Goal: Information Seeking & Learning: Learn about a topic

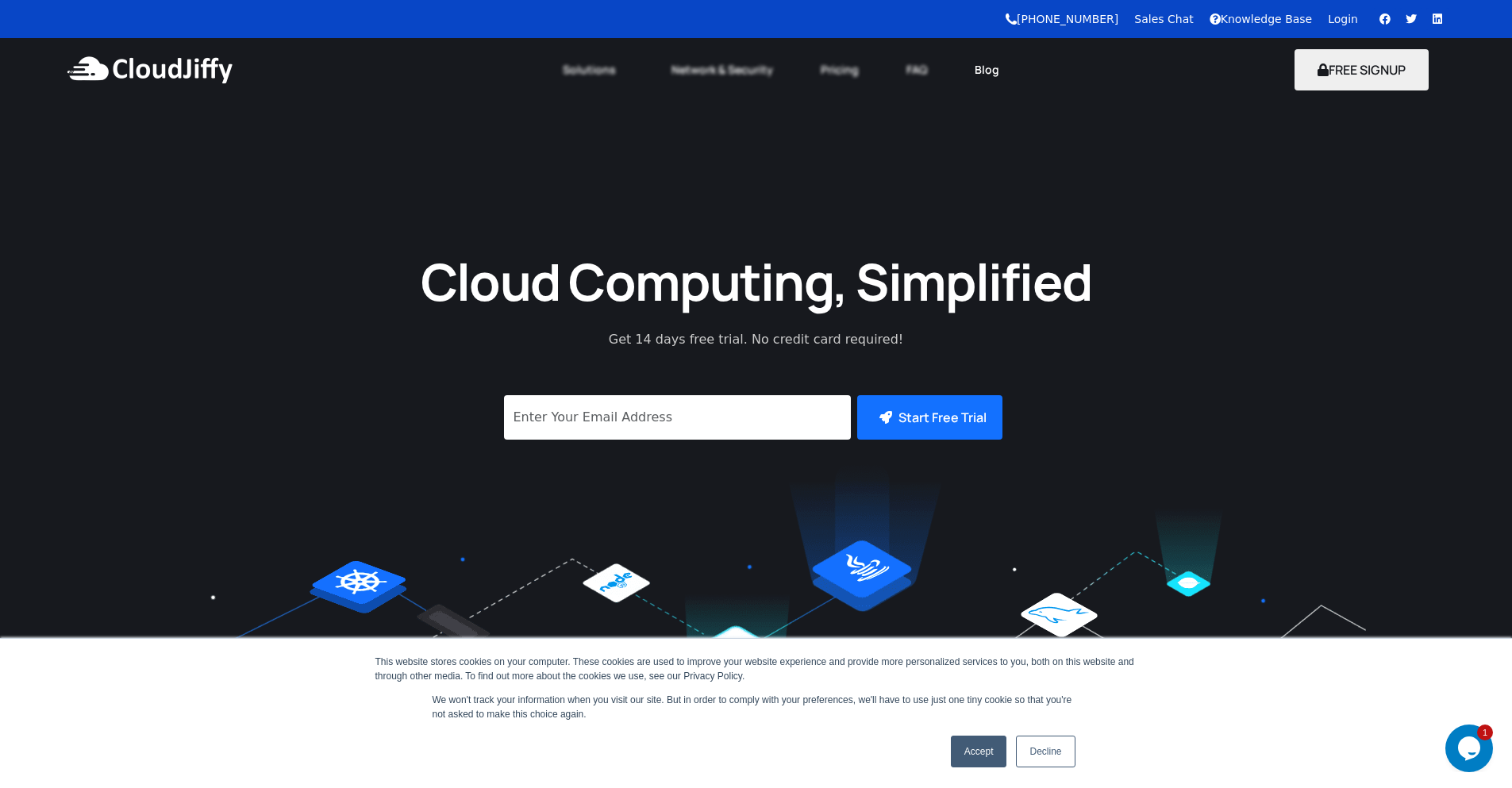
click at [973, 76] on link "Blog" at bounding box center [987, 70] width 72 height 35
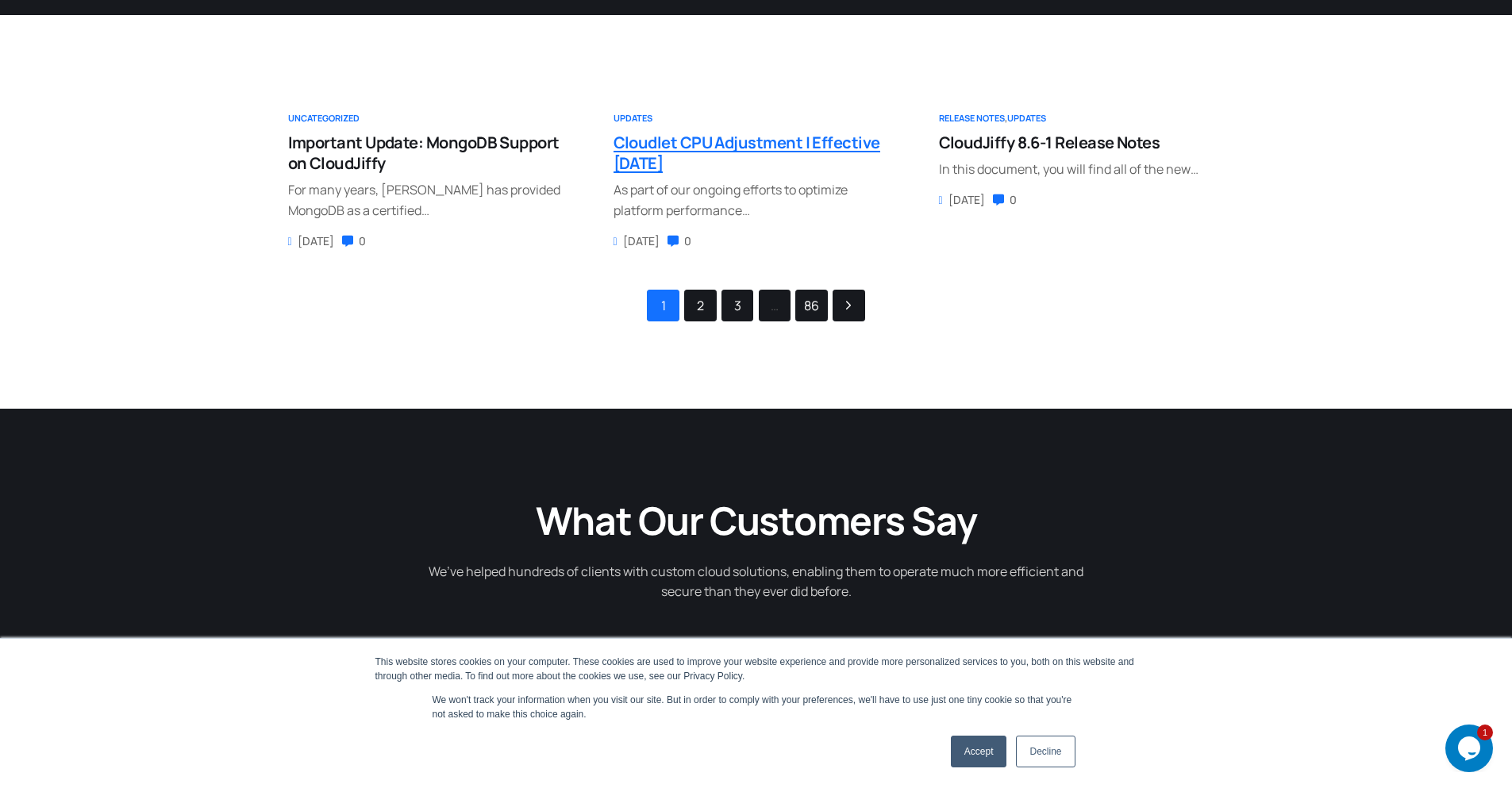
click at [675, 146] on span "Cloudlet CPU Adjustment | Effective [DATE]" at bounding box center [747, 152] width 267 height 42
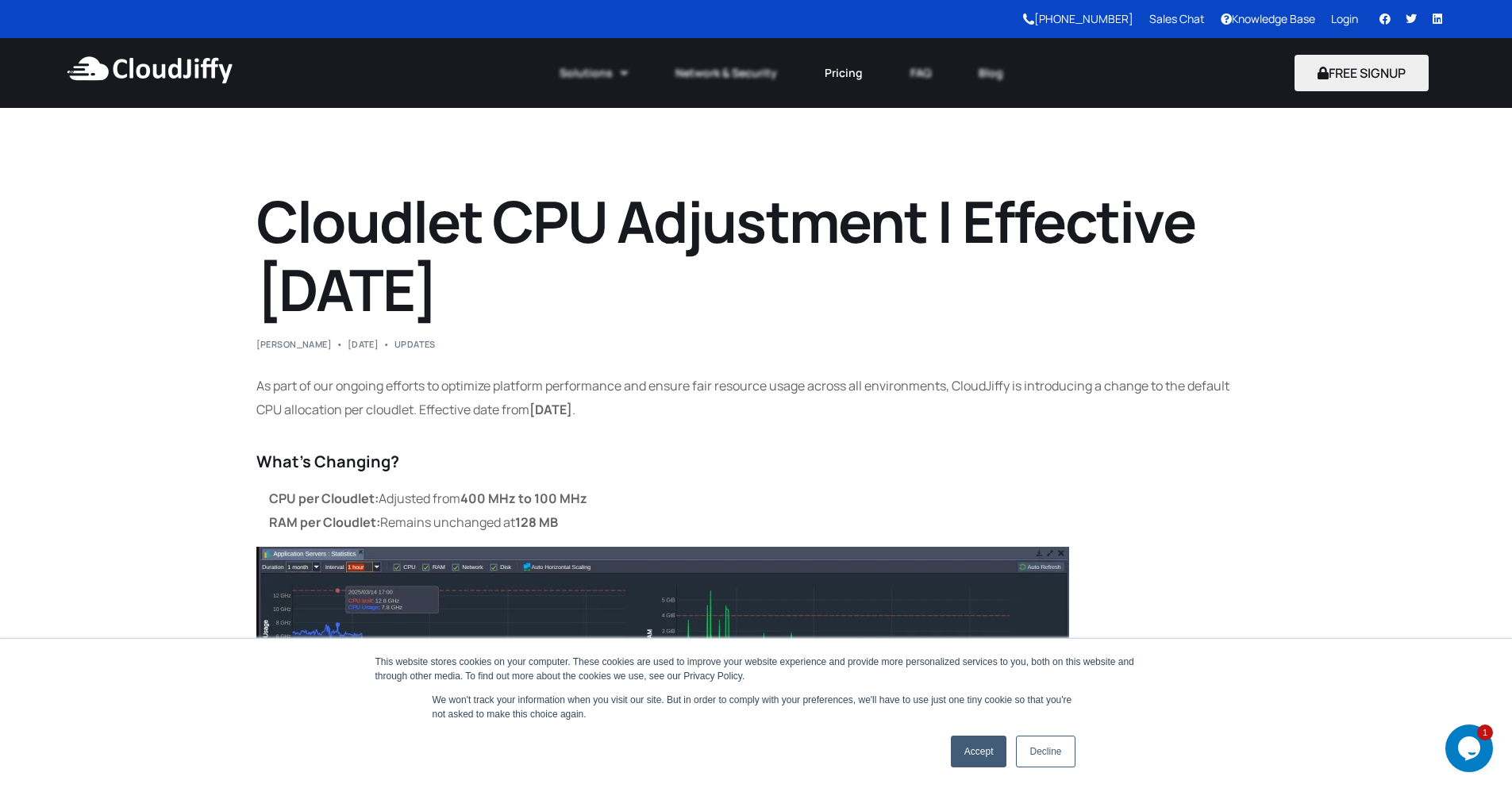
click at [858, 70] on link "Pricing" at bounding box center [844, 73] width 86 height 35
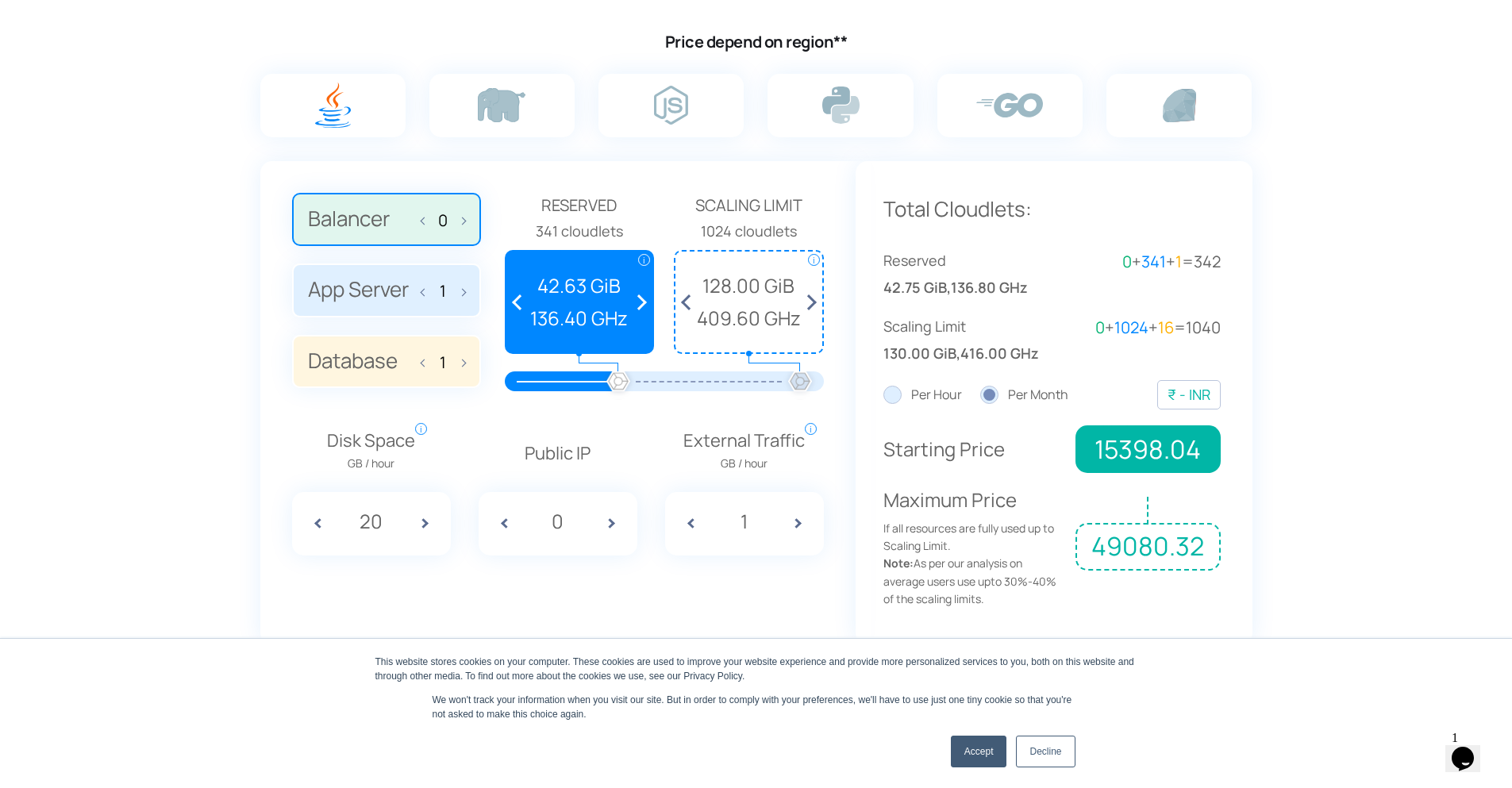
scroll to position [952, 0]
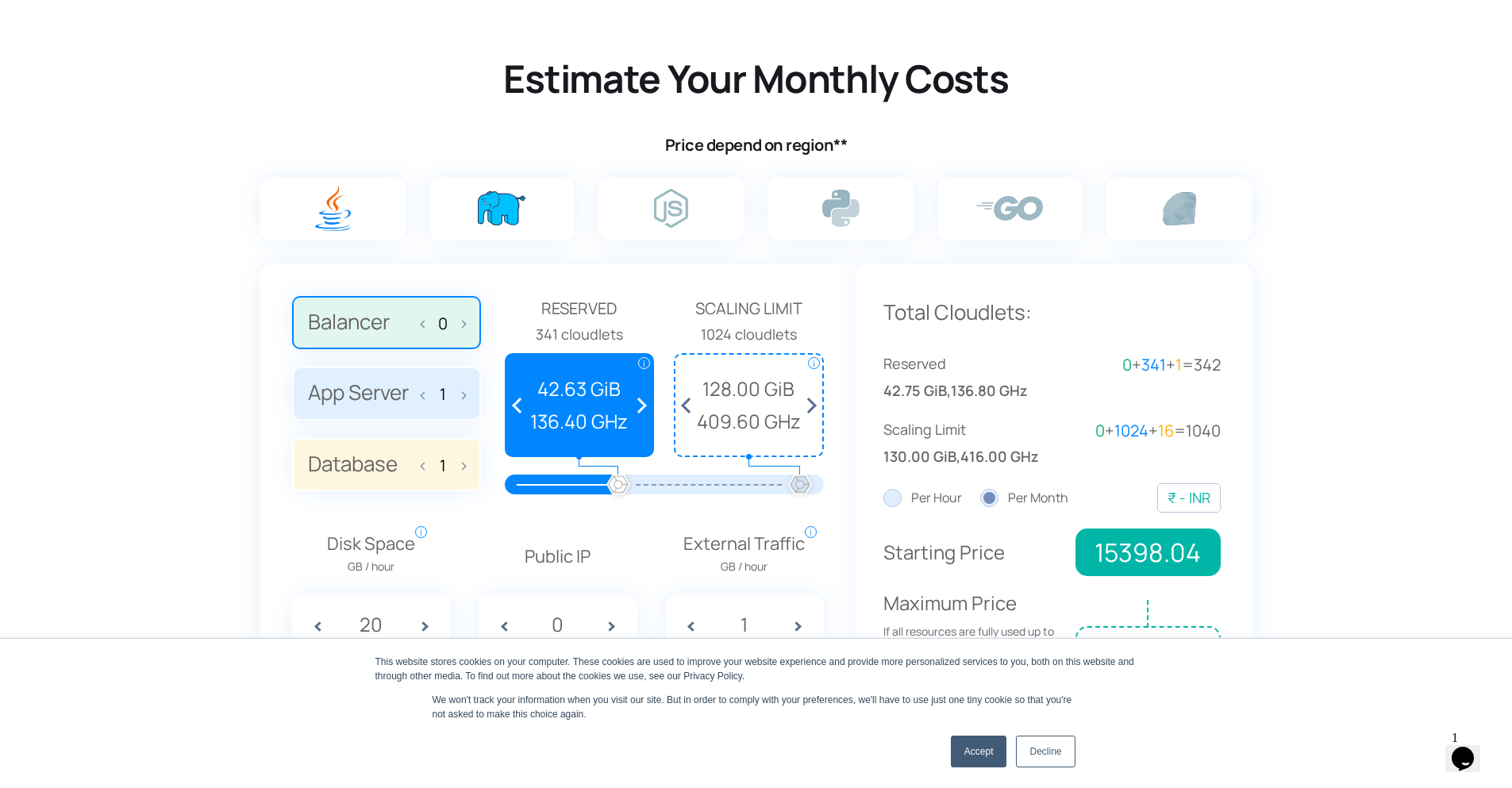
click at [495, 211] on img at bounding box center [501, 209] width 47 height 34
click at [0, 0] on input "radio" at bounding box center [0, 0] width 0 height 0
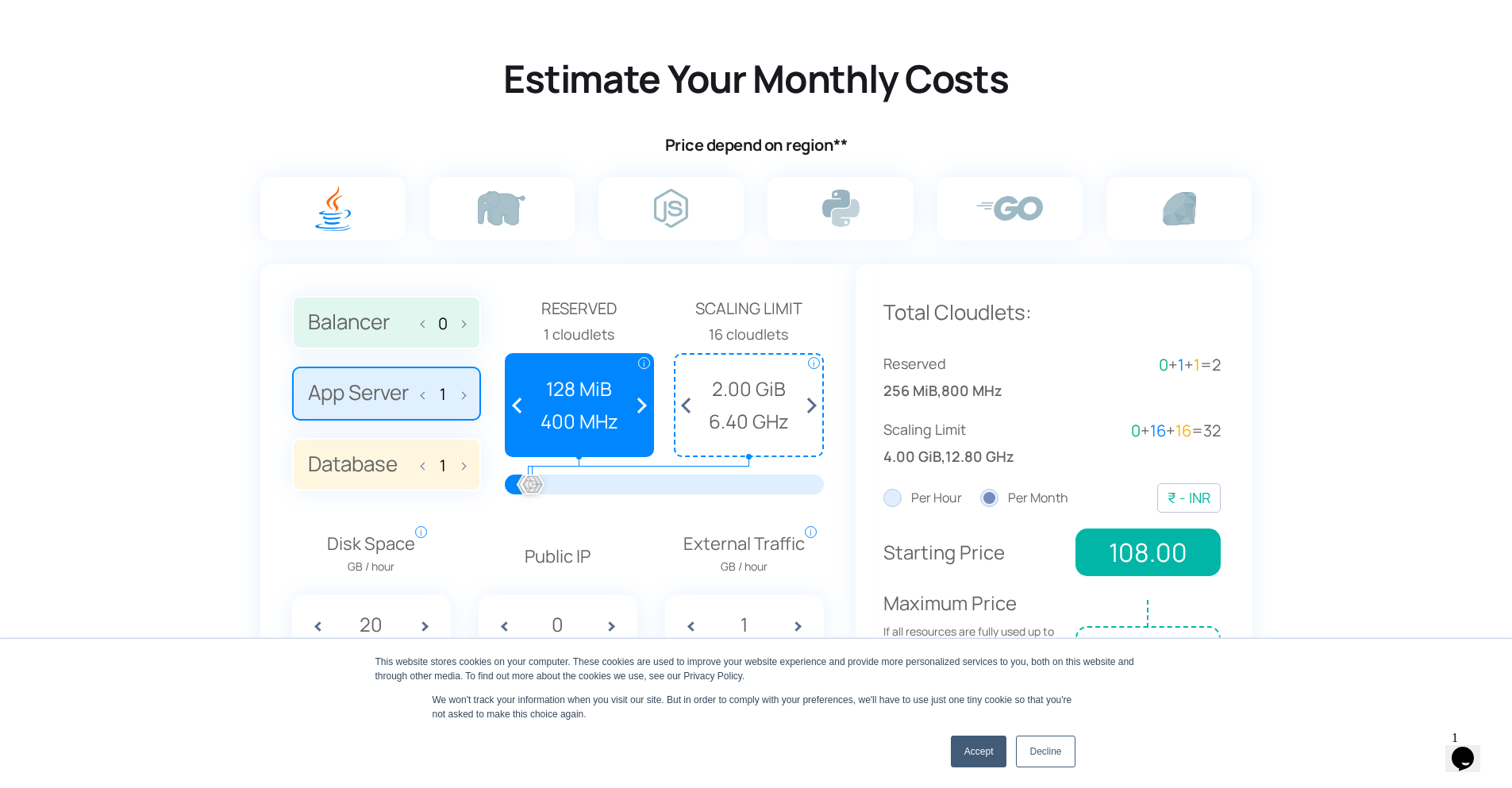
click at [0, 0] on img at bounding box center [0, 0] width 0 height 0
click at [0, 0] on input "radio" at bounding box center [0, 0] width 0 height 0
click at [848, 216] on img at bounding box center [841, 208] width 37 height 37
click at [0, 0] on input "radio" at bounding box center [0, 0] width 0 height 0
click at [848, 216] on img at bounding box center [841, 208] width 37 height 37
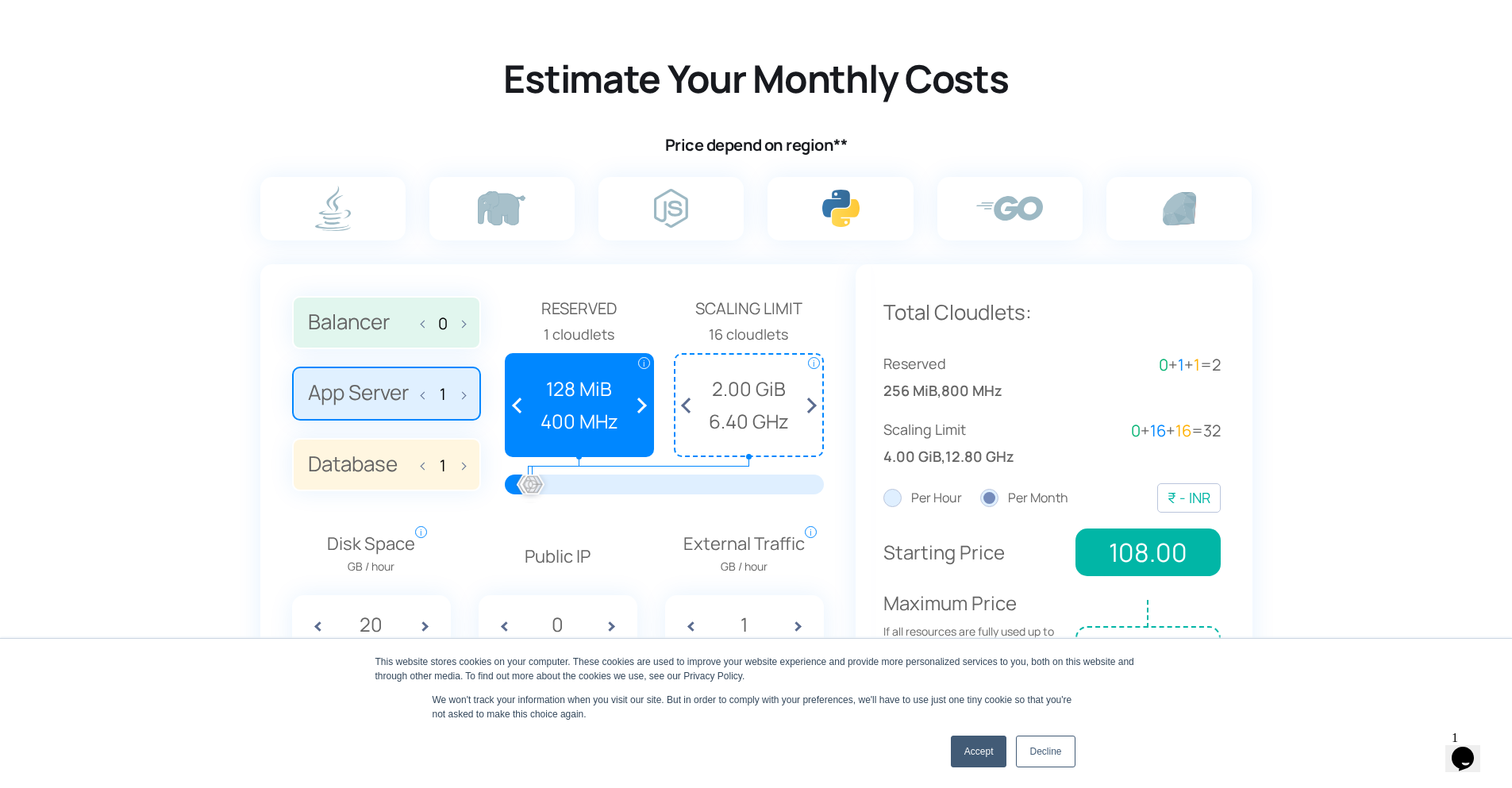
click at [0, 0] on input "radio" at bounding box center [0, 0] width 0 height 0
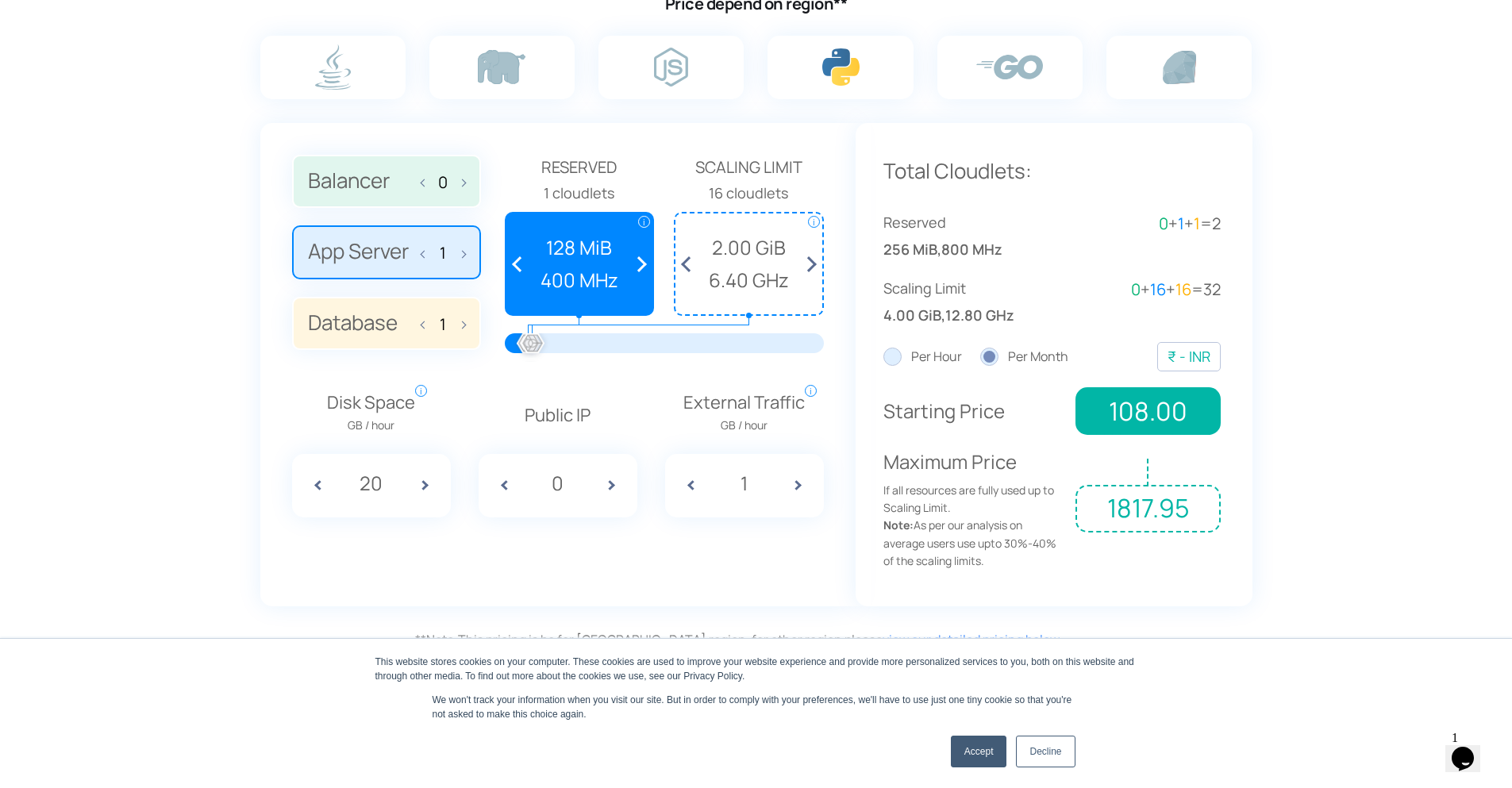
scroll to position [1047, 0]
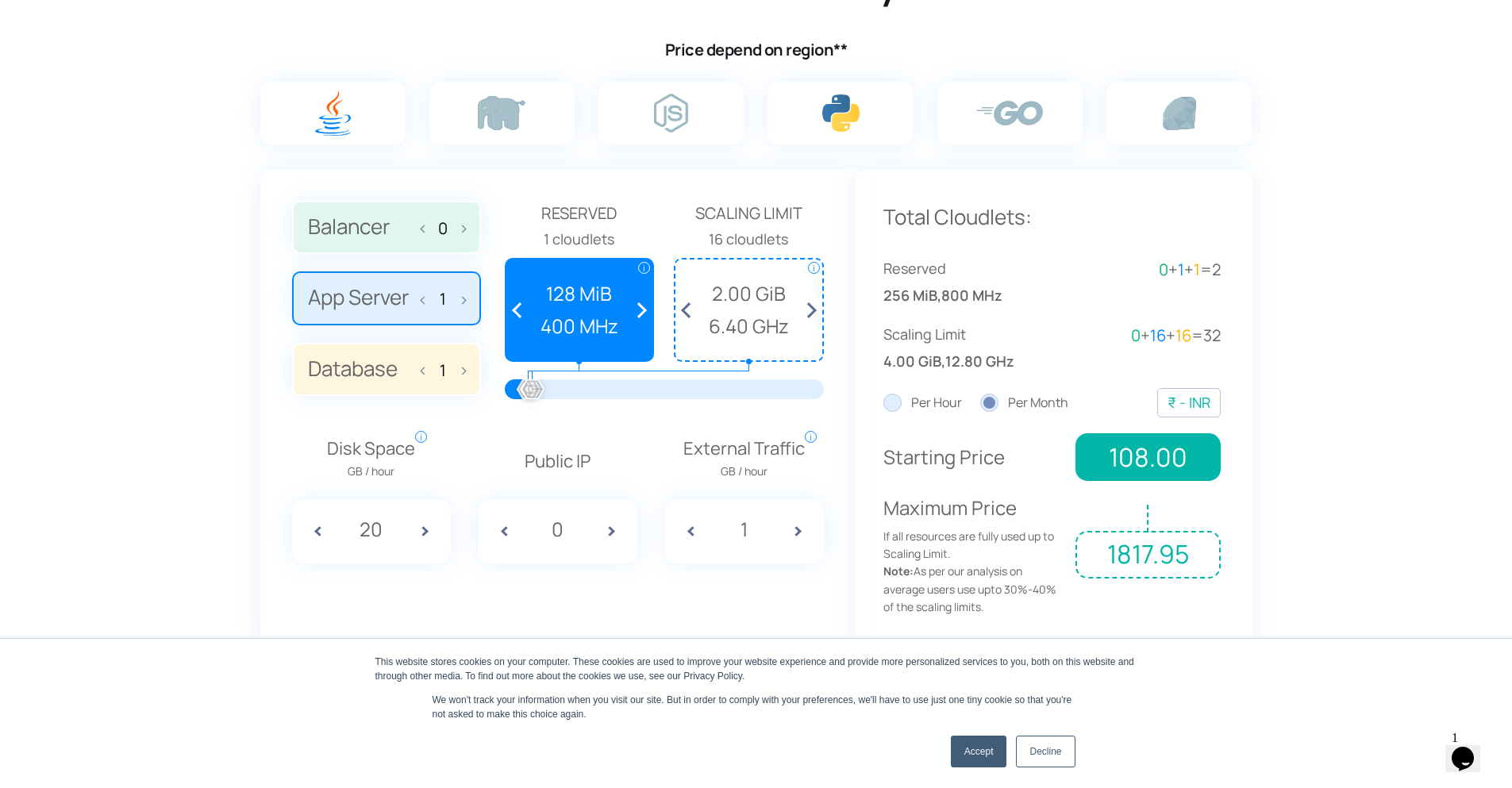
click at [371, 127] on label at bounding box center [332, 113] width 145 height 64
click at [0, 0] on input "radio" at bounding box center [0, 0] width 0 height 0
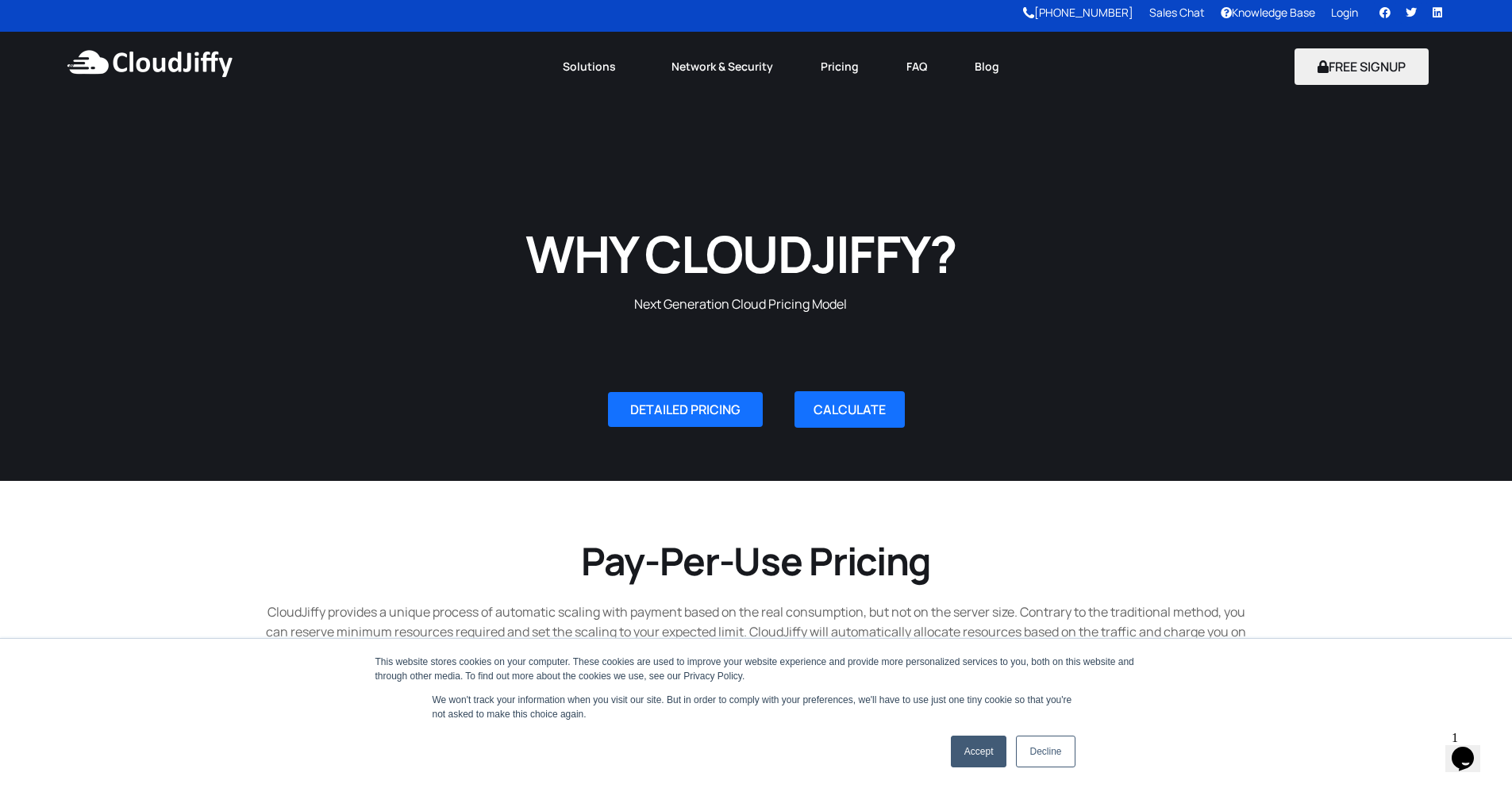
scroll to position [0, 0]
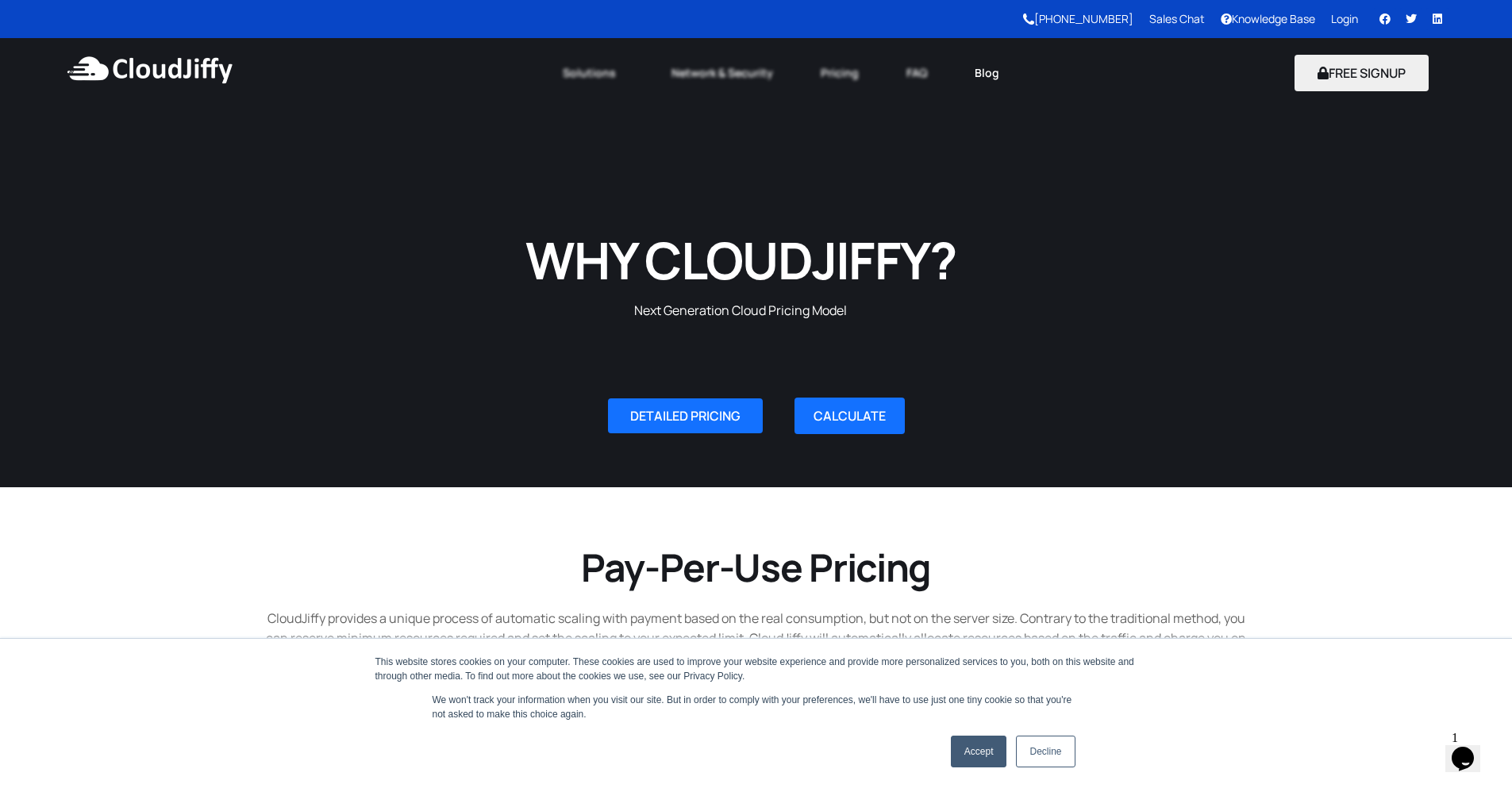
click at [987, 72] on link "Blog" at bounding box center [987, 73] width 72 height 35
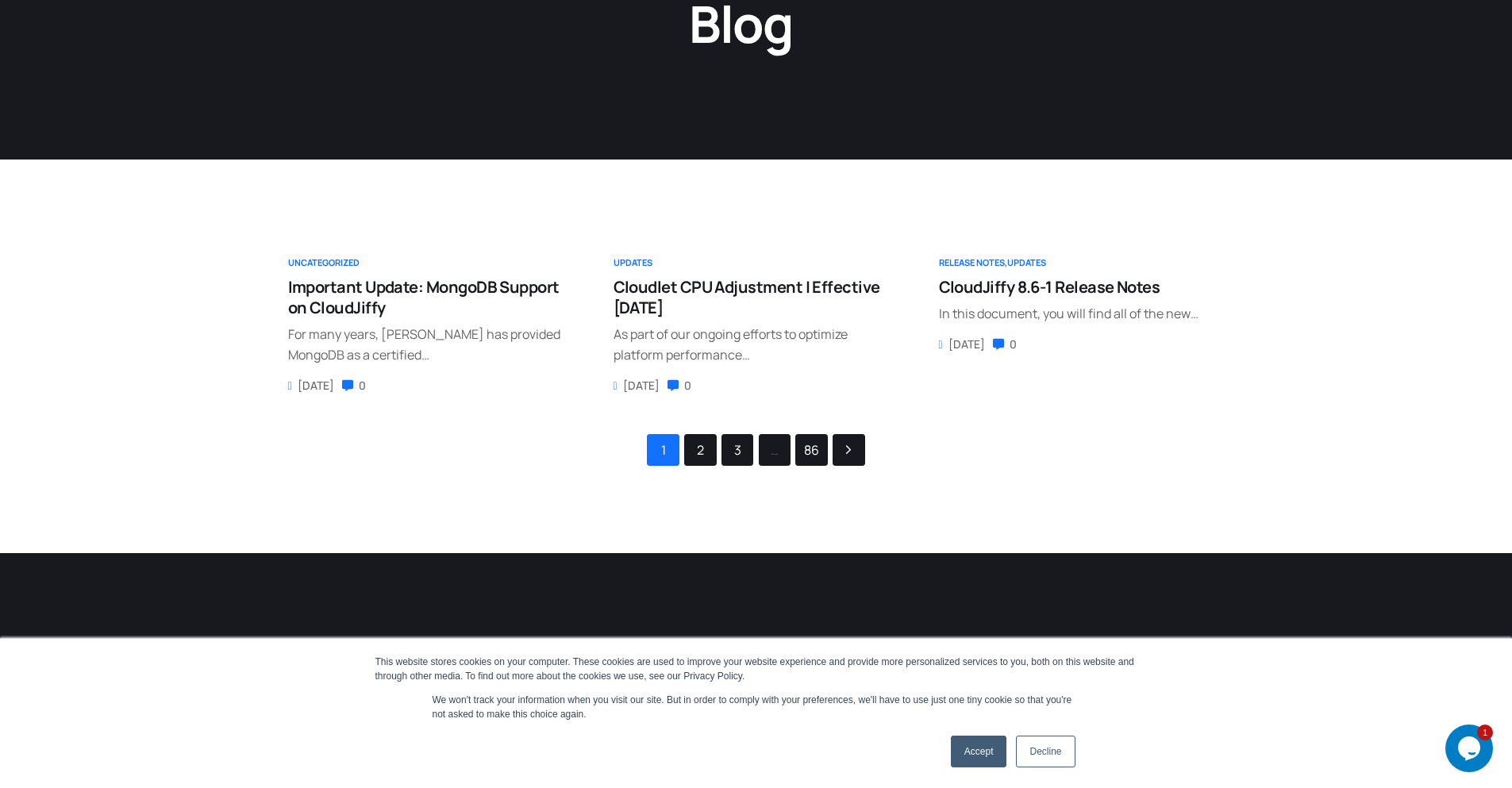
scroll to position [381, 0]
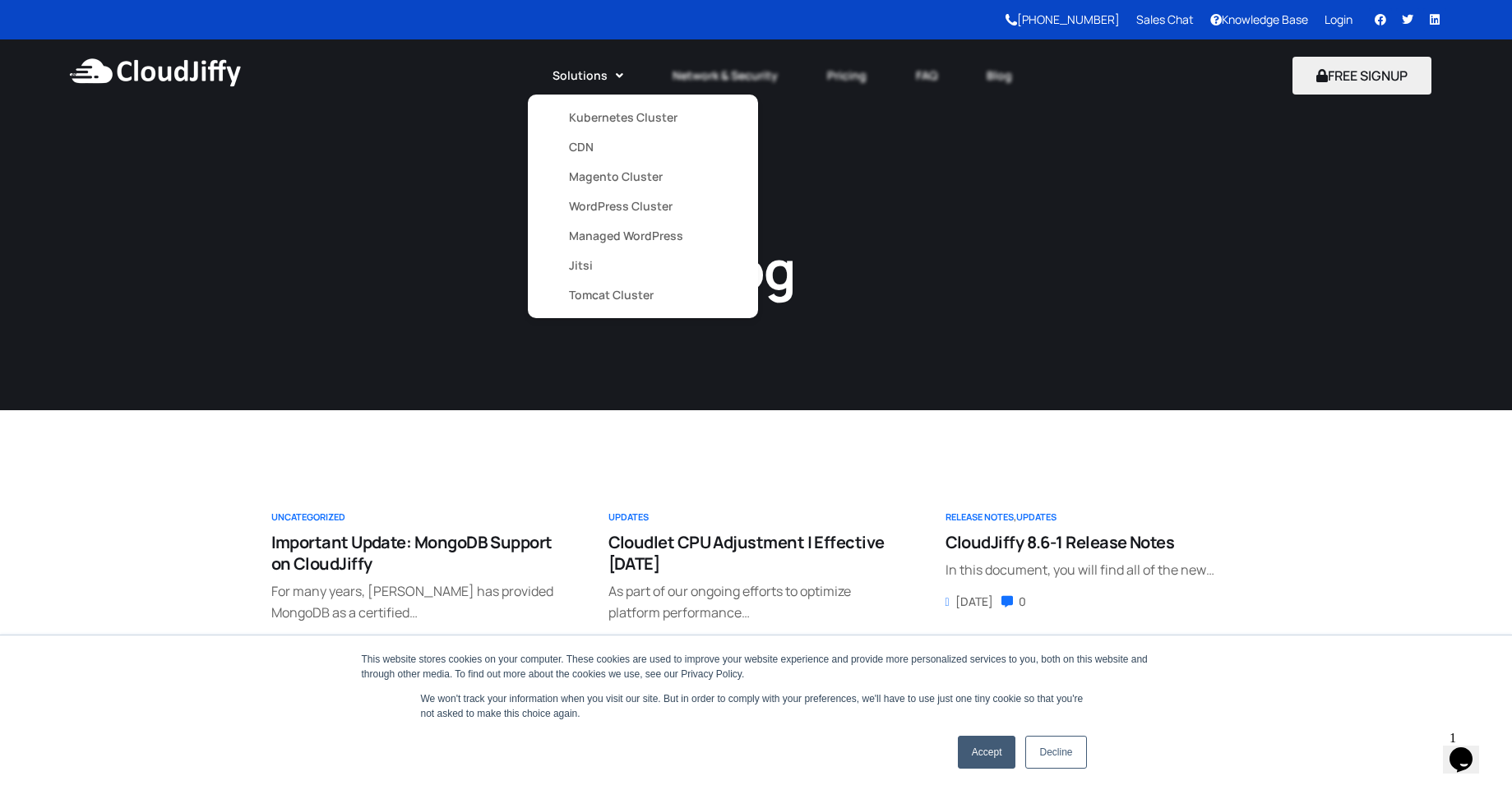
click at [595, 147] on link "CDN" at bounding box center [643, 147] width 148 height 29
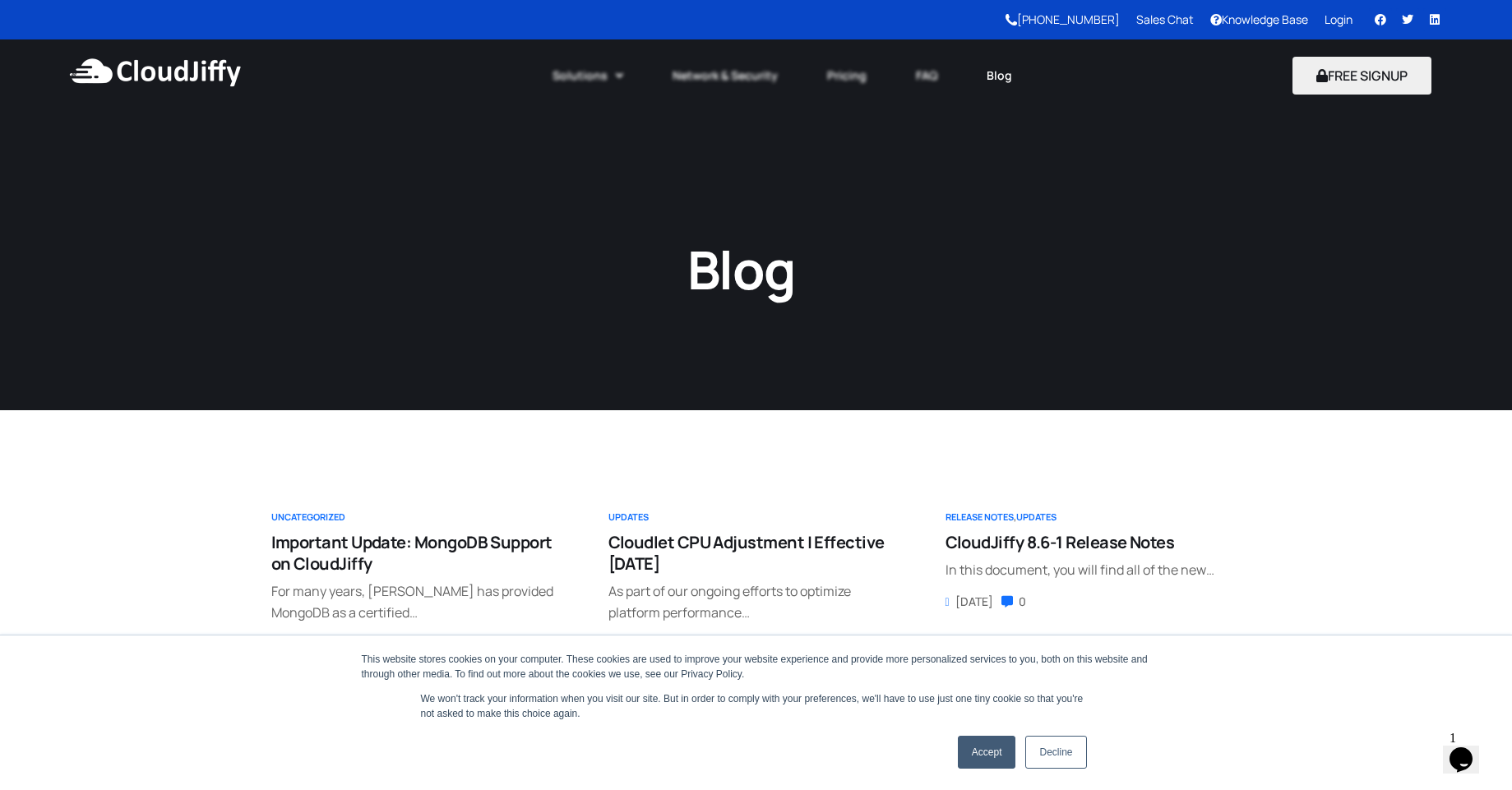
click at [1005, 84] on link "Blog" at bounding box center [1000, 76] width 75 height 36
